Goal: Task Accomplishment & Management: Complete application form

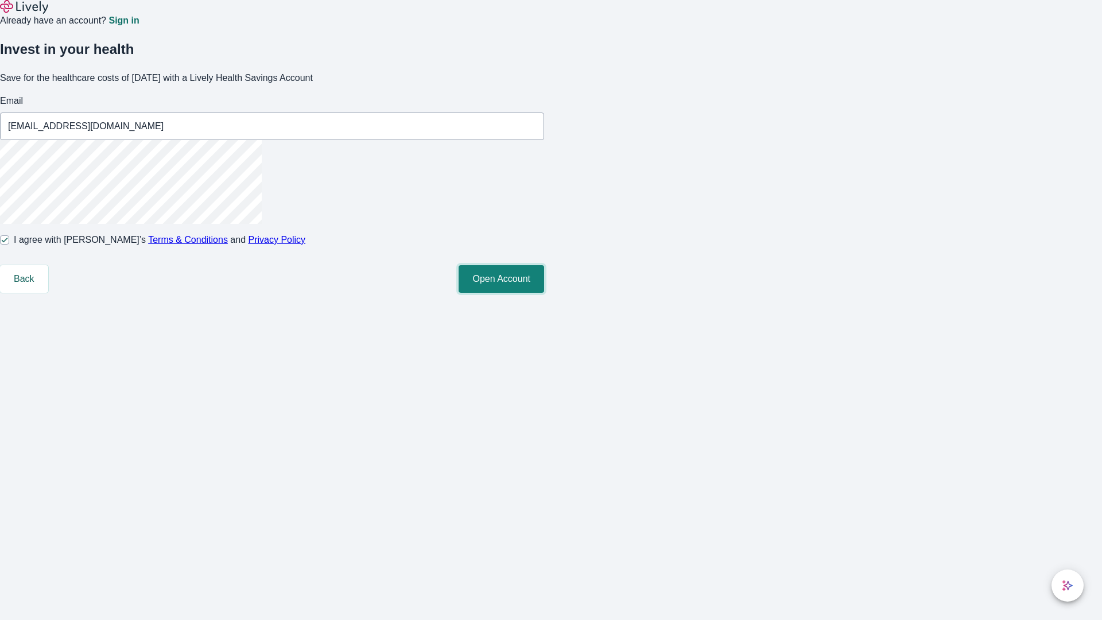
click at [544, 293] on button "Open Account" at bounding box center [502, 279] width 86 height 28
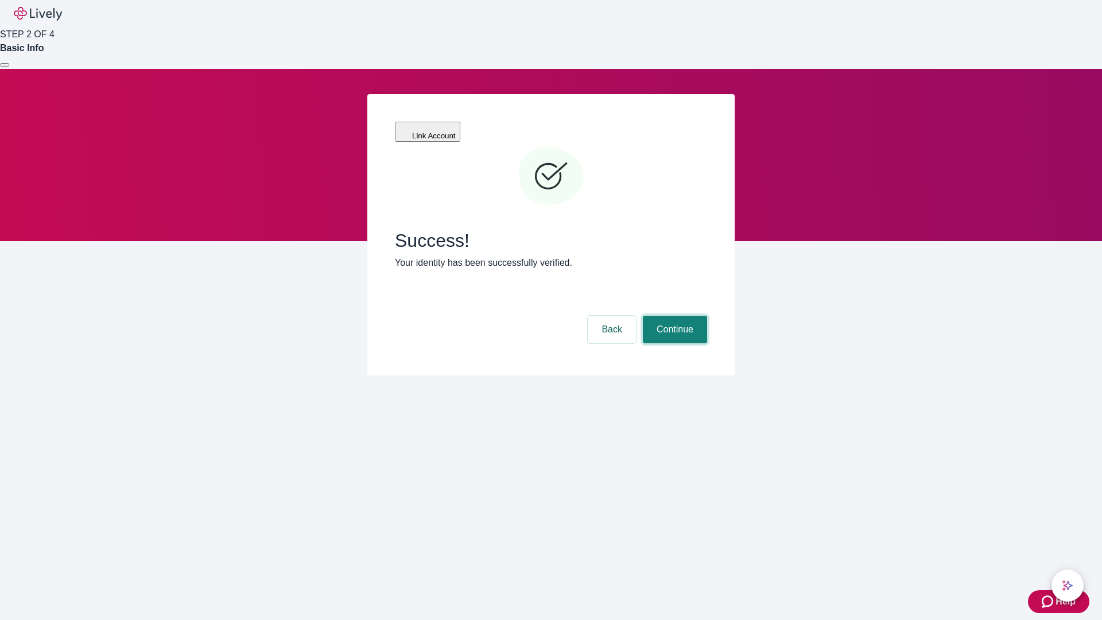
click at [673, 316] on button "Continue" at bounding box center [675, 330] width 64 height 28
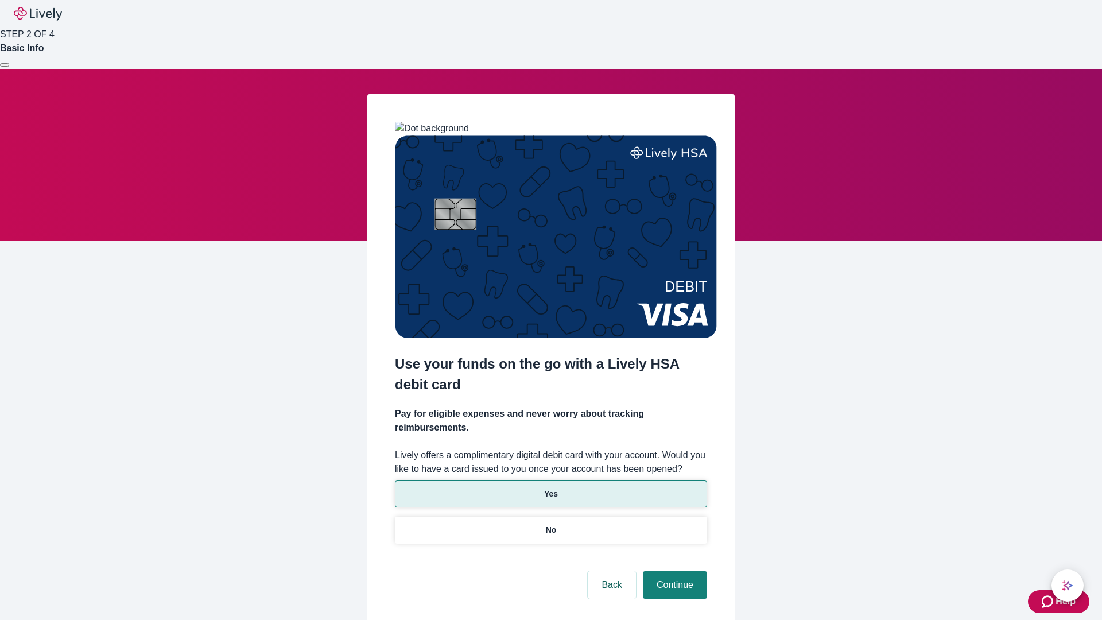
click at [551, 488] on p "Yes" at bounding box center [551, 494] width 14 height 12
click at [673, 571] on button "Continue" at bounding box center [675, 585] width 64 height 28
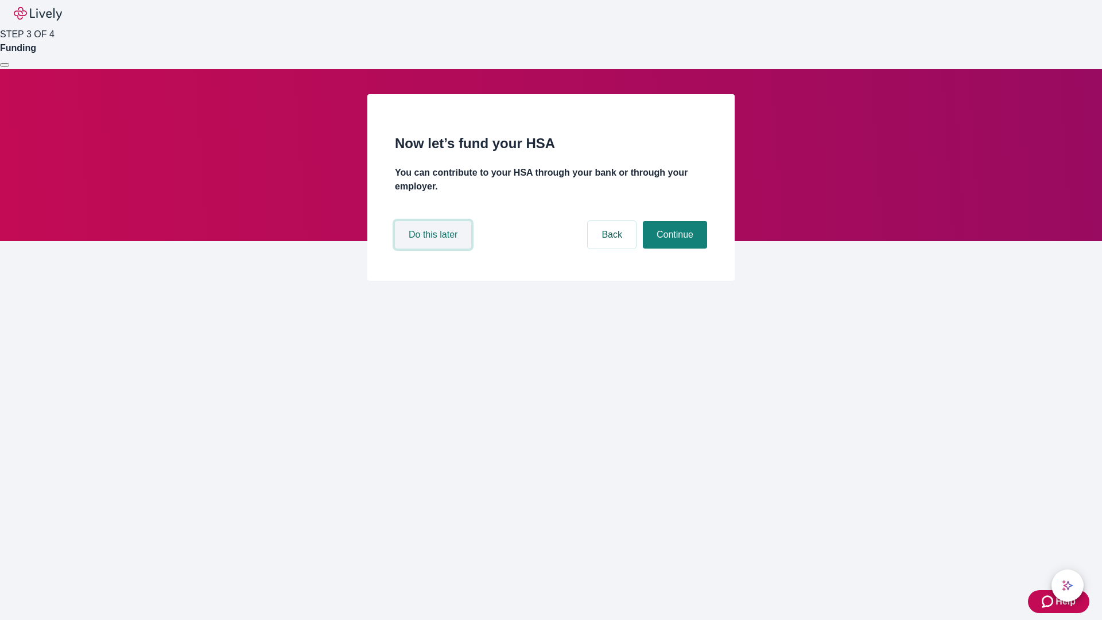
click at [435, 249] on button "Do this later" at bounding box center [433, 235] width 76 height 28
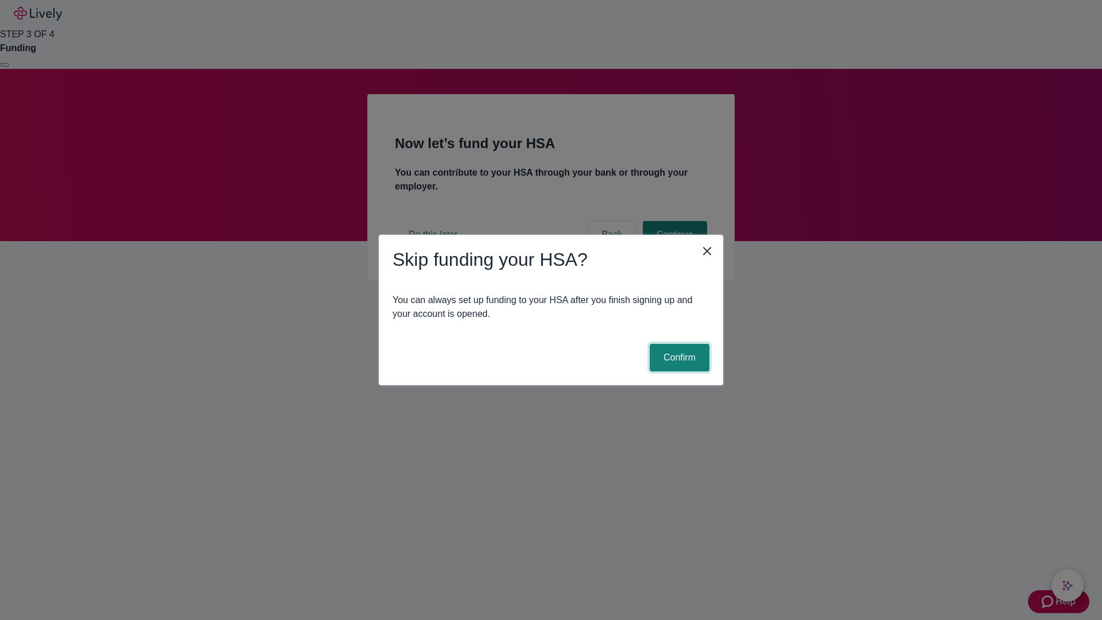
click at [678, 358] on button "Confirm" at bounding box center [680, 358] width 60 height 28
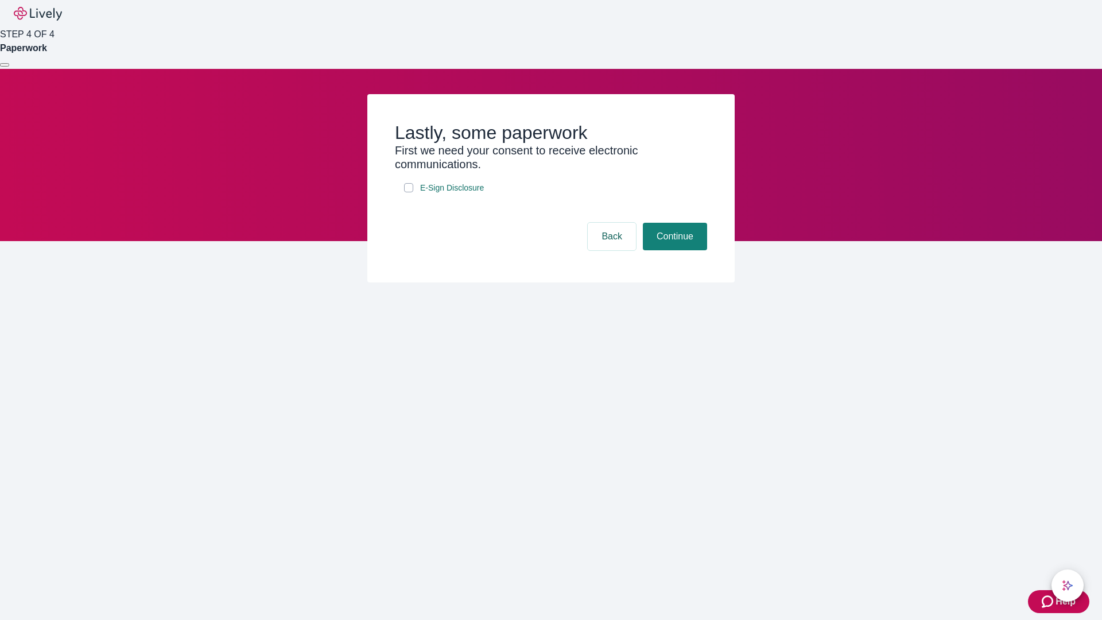
click at [409, 192] on input "E-Sign Disclosure" at bounding box center [408, 187] width 9 height 9
checkbox input "true"
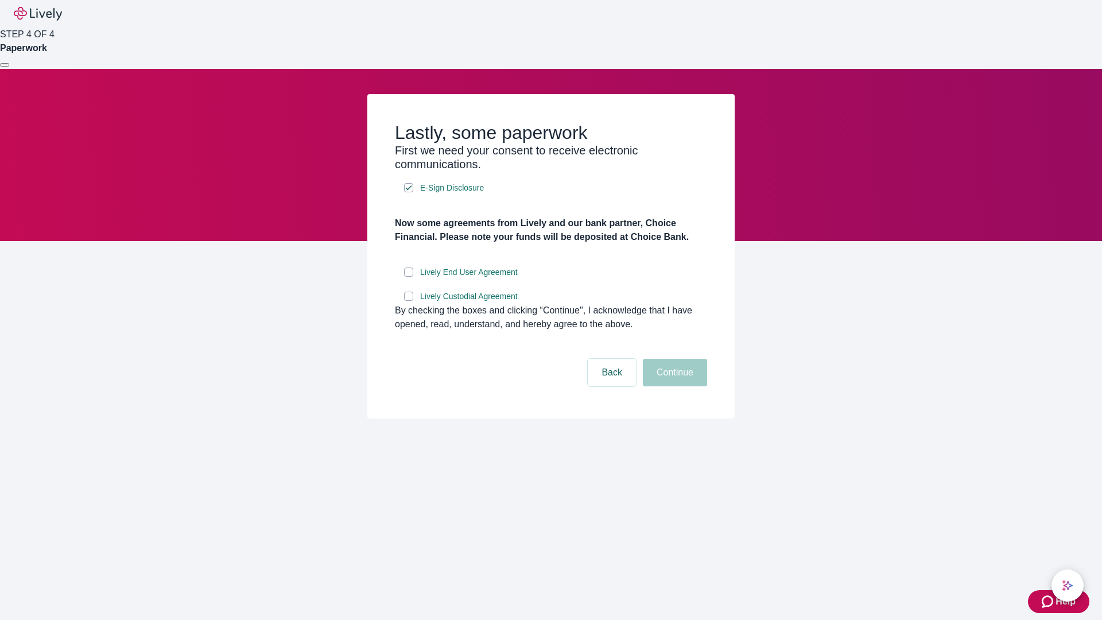
click at [409, 277] on input "Lively End User Agreement" at bounding box center [408, 272] width 9 height 9
checkbox input "true"
click at [409, 301] on input "Lively Custodial Agreement" at bounding box center [408, 296] width 9 height 9
checkbox input "true"
click at [673, 386] on button "Continue" at bounding box center [675, 373] width 64 height 28
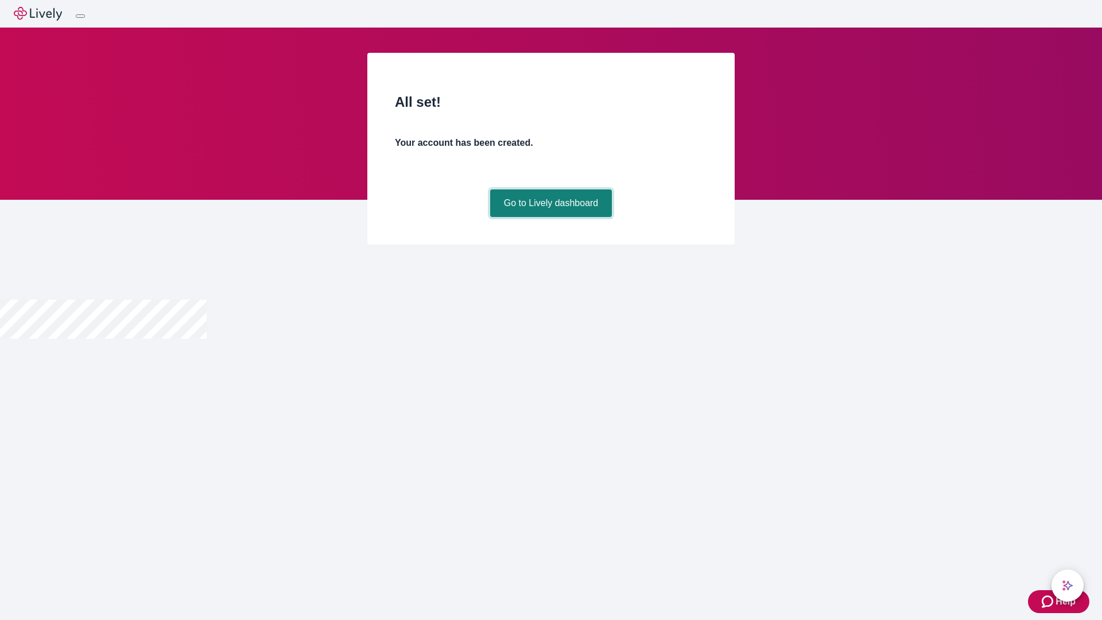
click at [551, 217] on link "Go to Lively dashboard" at bounding box center [551, 203] width 122 height 28
